Goal: Task Accomplishment & Management: Manage account settings

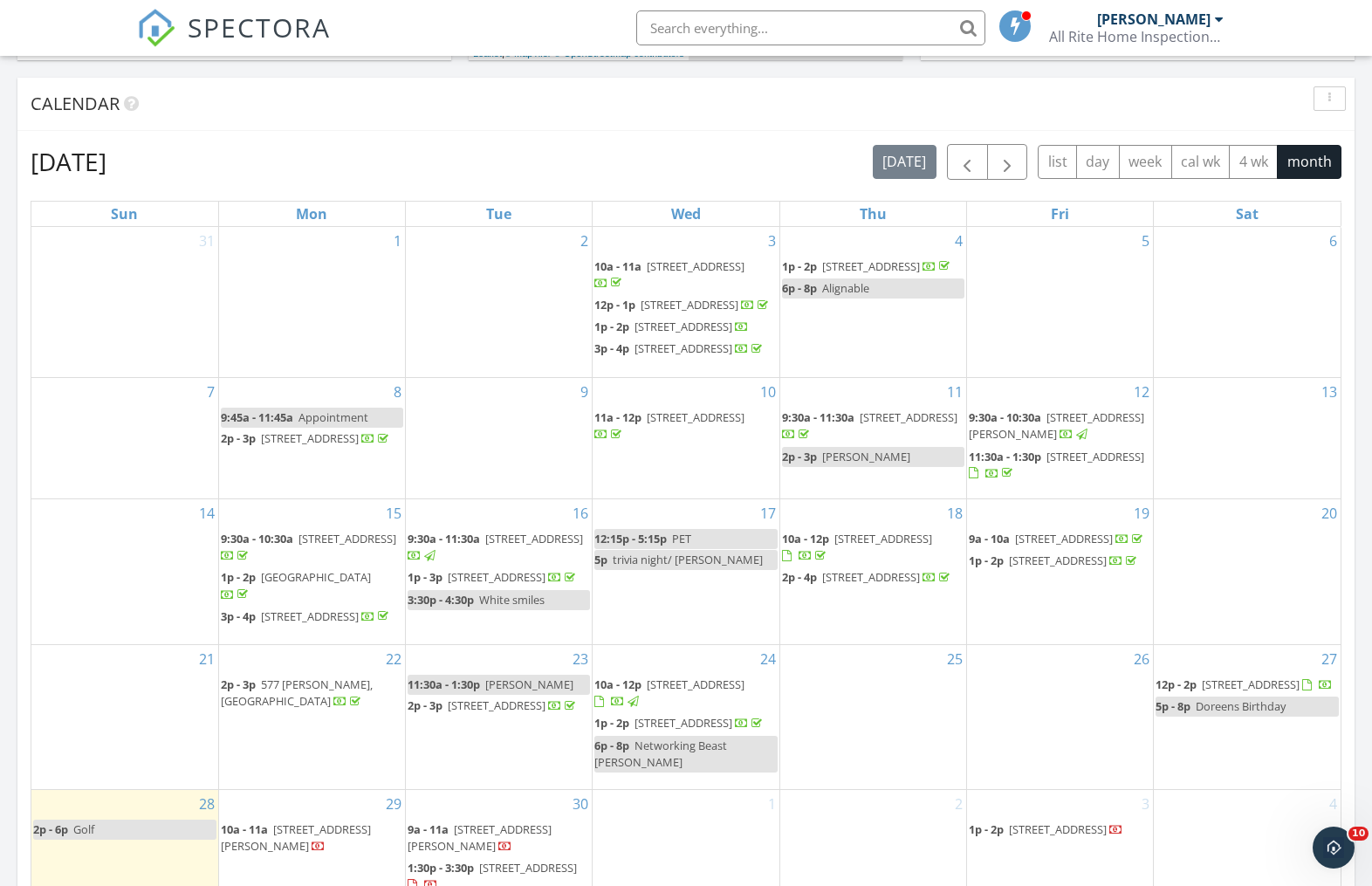
scroll to position [71, 0]
click at [1238, 690] on span "[STREET_ADDRESS]" at bounding box center [1250, 684] width 98 height 15
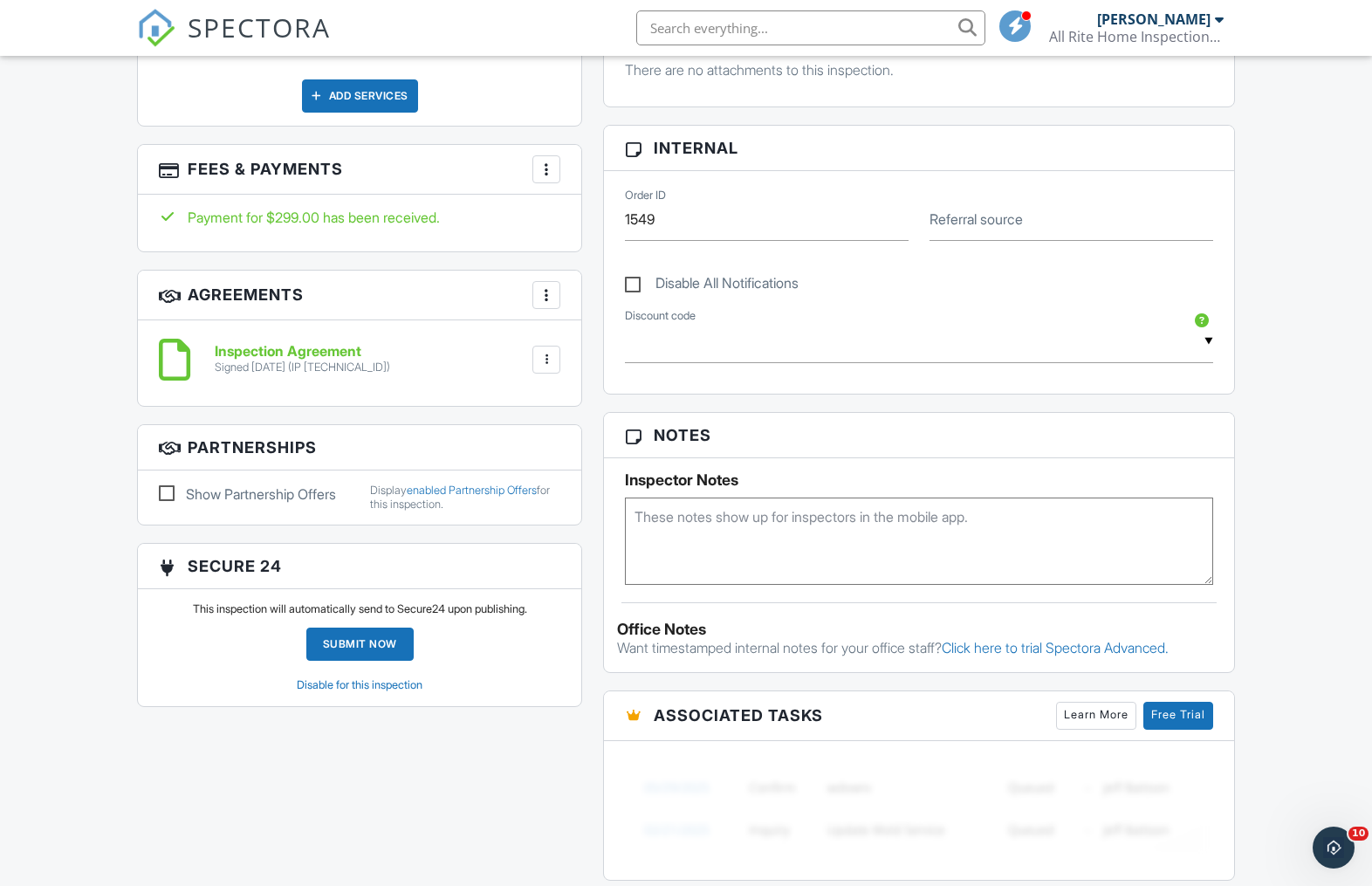
scroll to position [1055, 0]
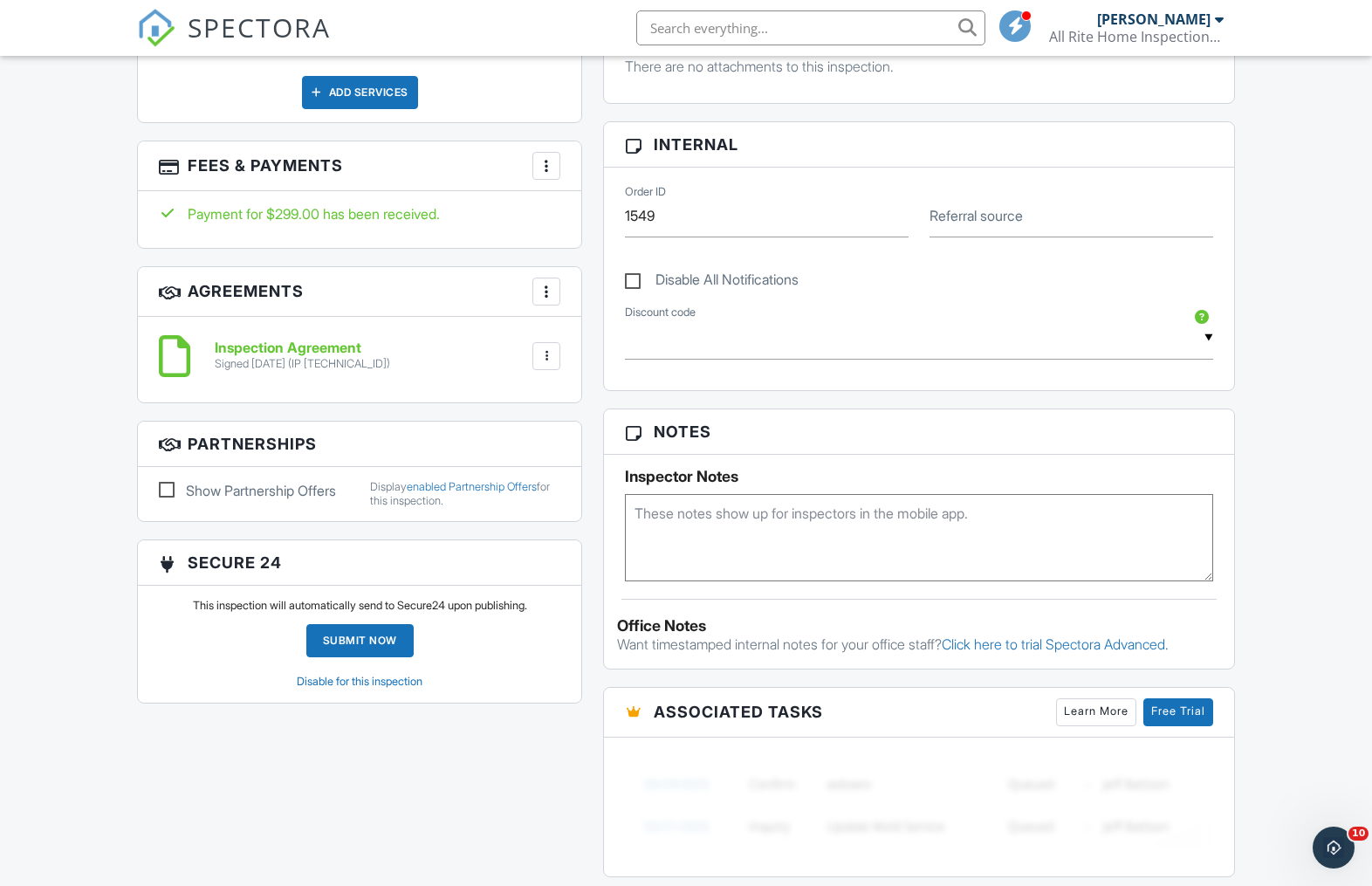
click at [351, 683] on link "Disable for this inspection" at bounding box center [360, 681] width 126 height 13
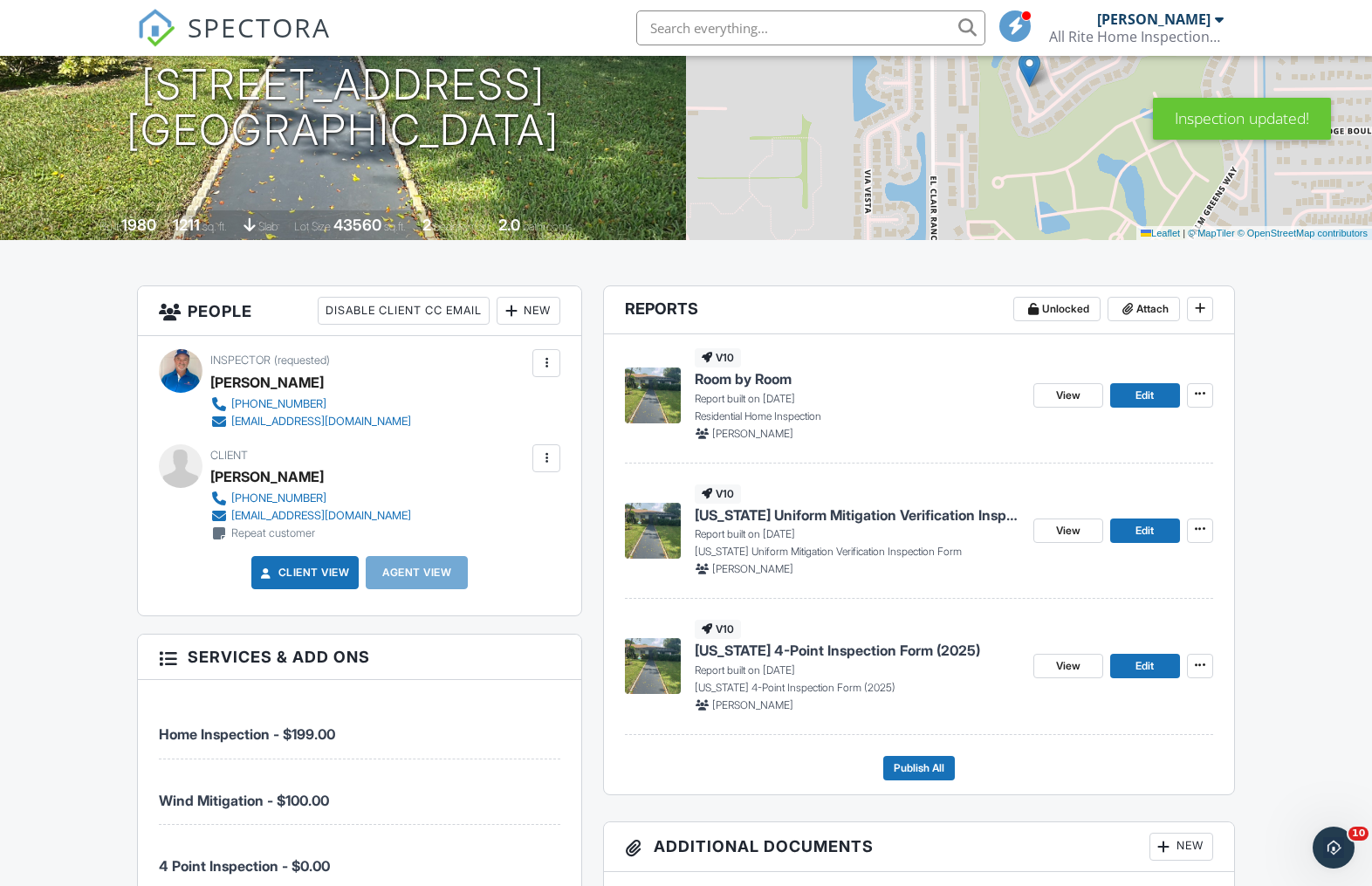
scroll to position [204, 0]
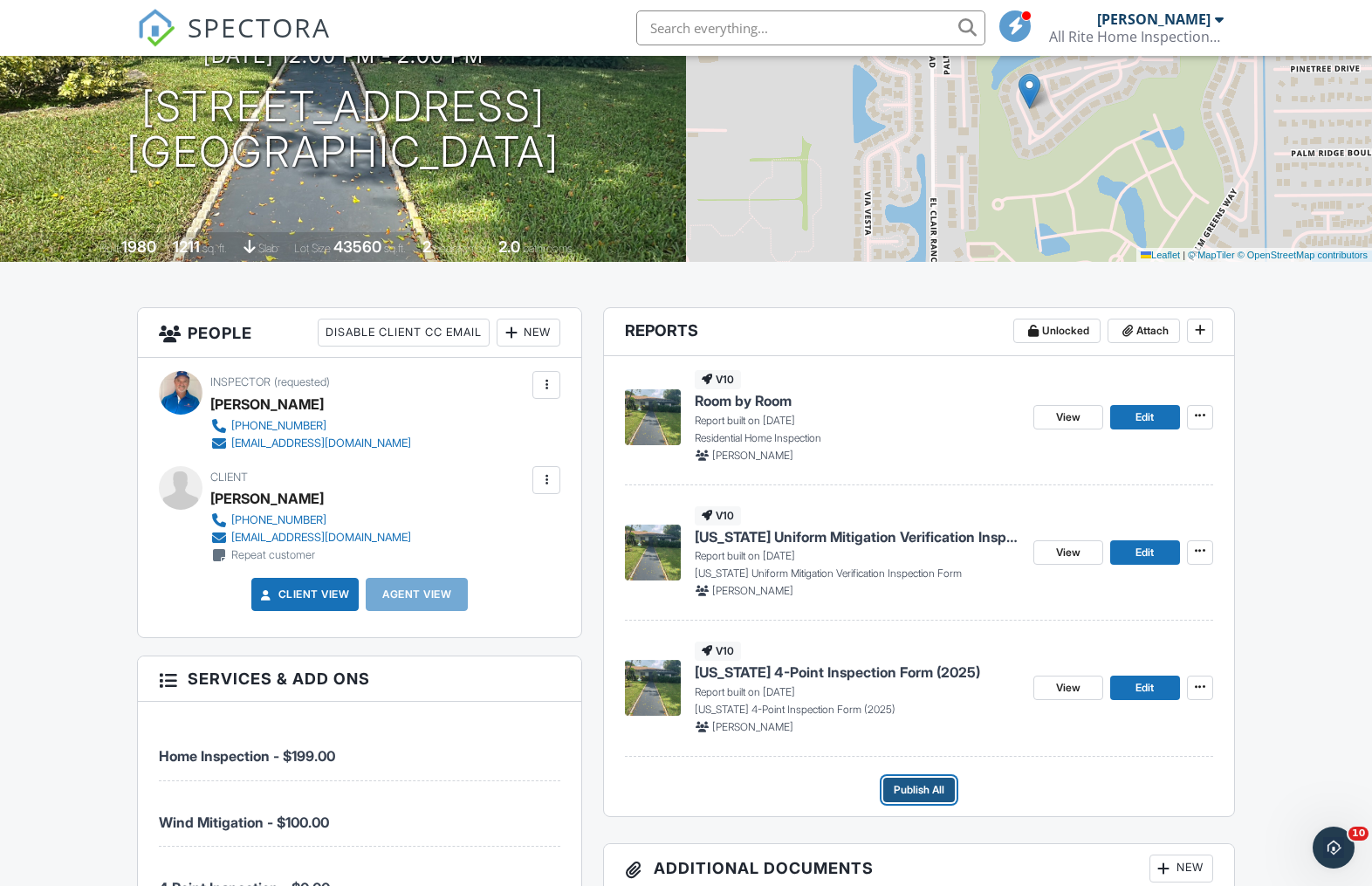
click at [905, 793] on span "Publish All" at bounding box center [919, 789] width 51 height 17
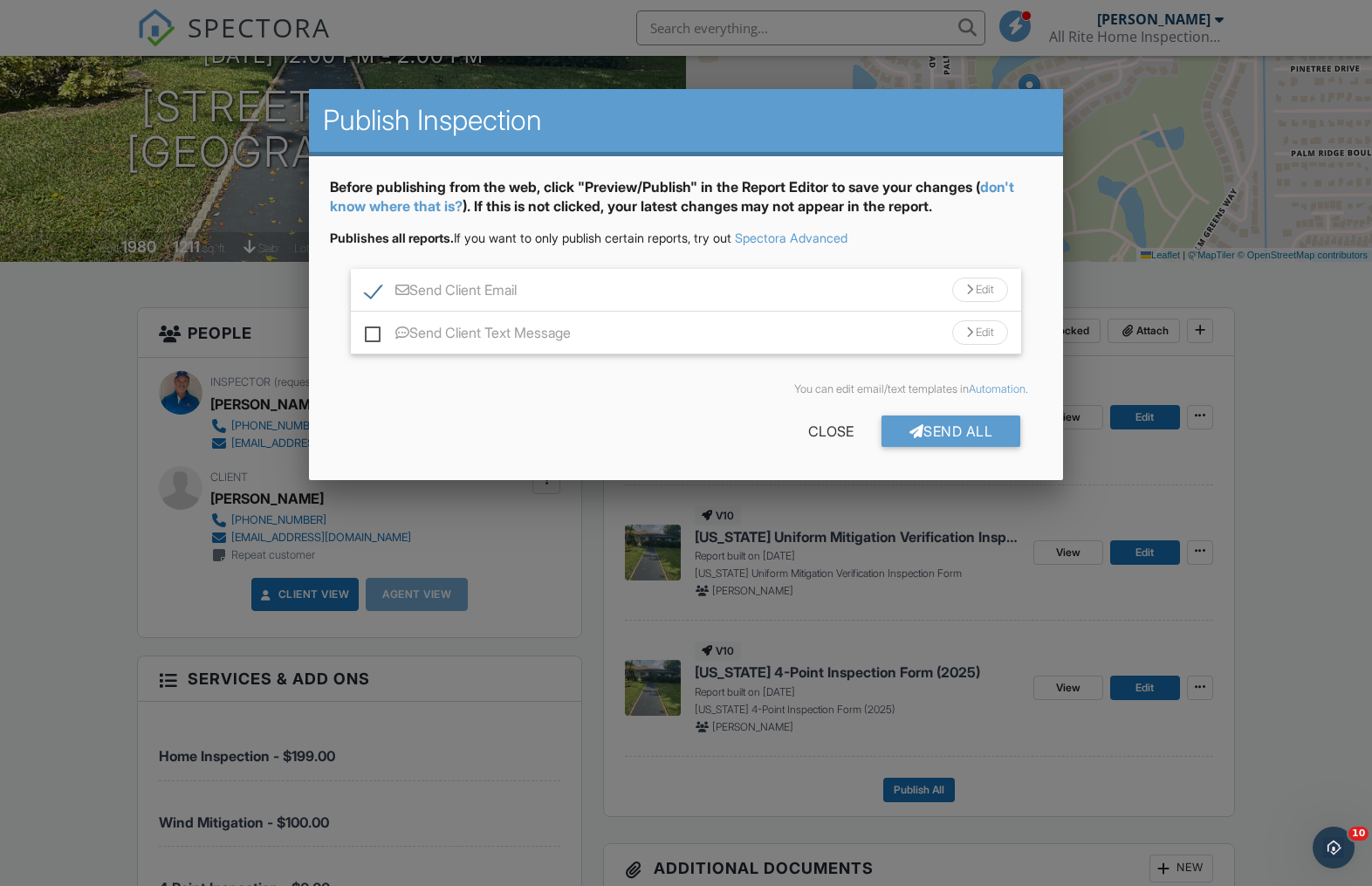
click at [377, 338] on label "Send Client Text Message" at bounding box center [468, 335] width 206 height 22
click at [377, 330] on input "Send Client Text Message" at bounding box center [370, 324] width 11 height 11
checkbox input "true"
click at [954, 430] on div "Send All" at bounding box center [951, 431] width 139 height 31
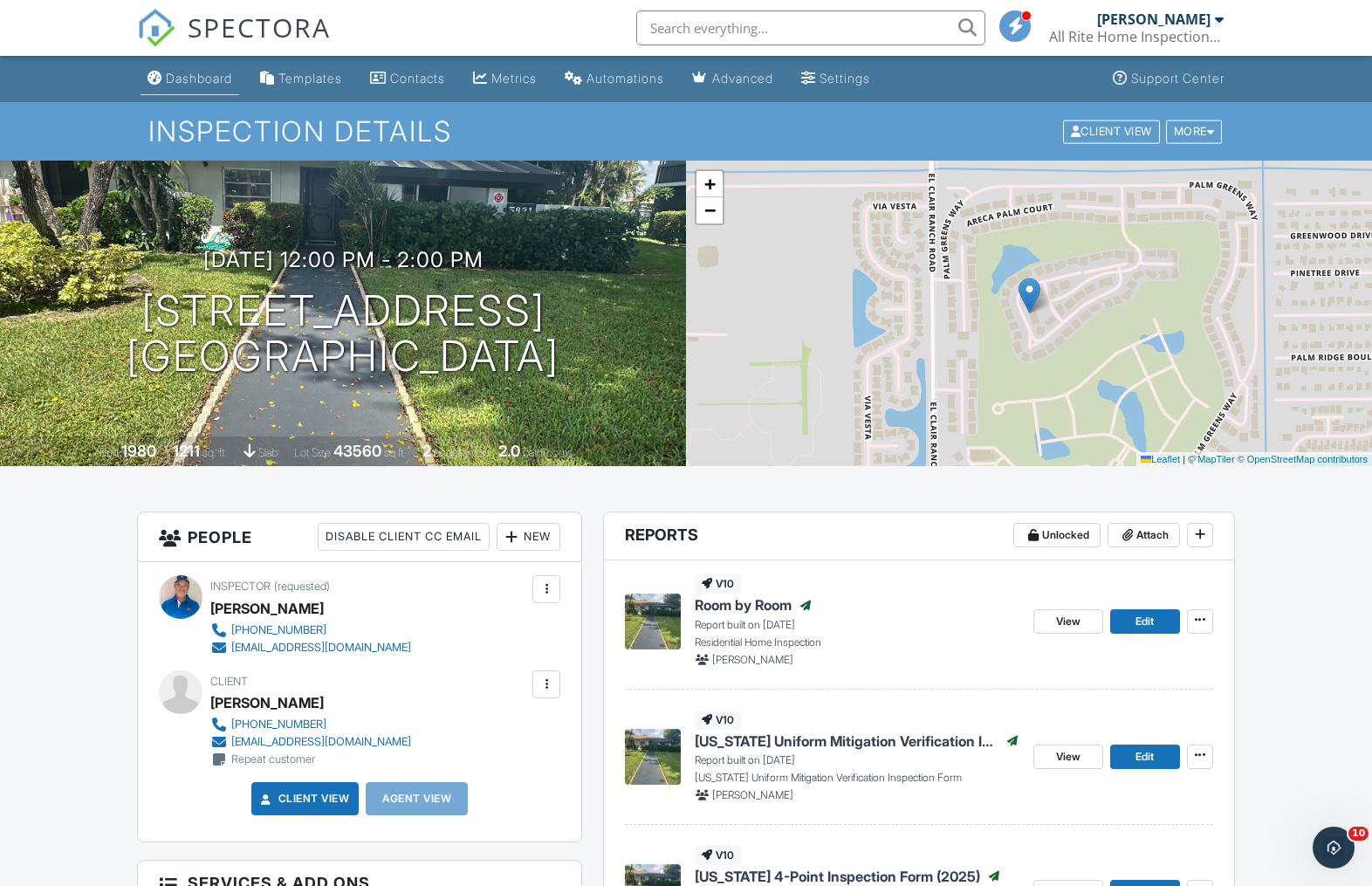
click at [212, 79] on div "Dashboard" at bounding box center [199, 78] width 67 height 15
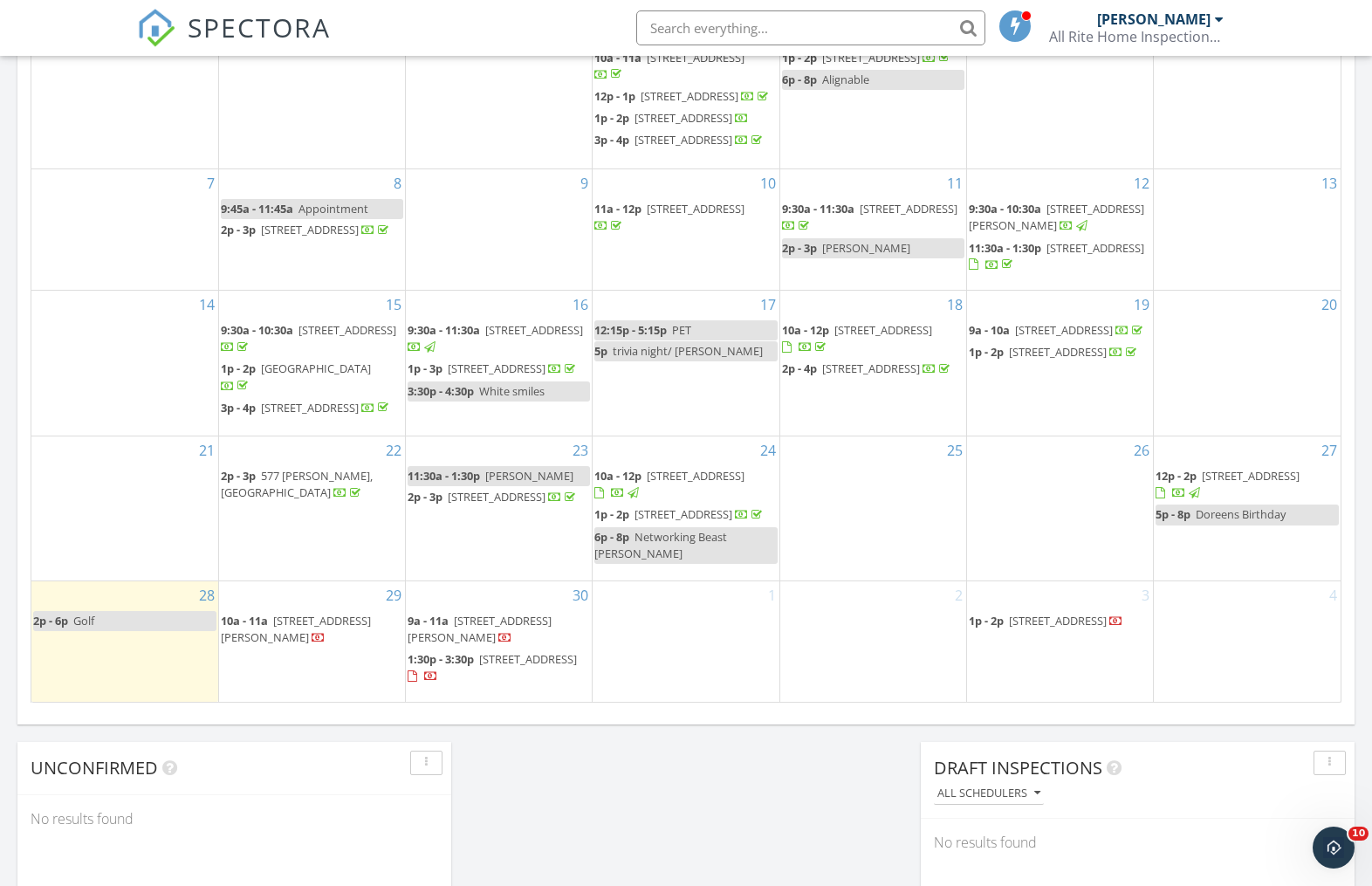
scroll to position [974, 0]
